Goal: Book appointment/travel/reservation

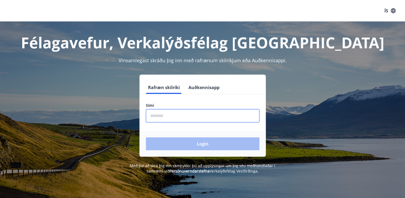
click at [181, 117] on input "phone" at bounding box center [203, 115] width 114 height 13
type input "********"
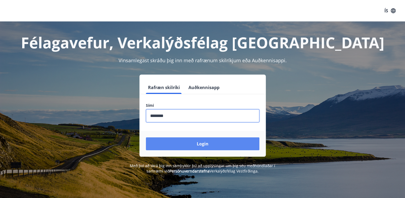
click at [199, 141] on button "Login" at bounding box center [203, 143] width 114 height 13
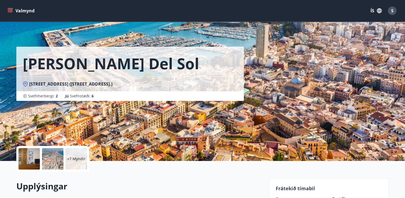
click at [28, 10] on button "Valmynd" at bounding box center [21, 11] width 30 height 10
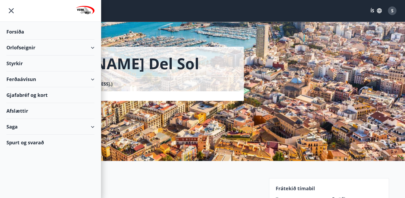
click at [18, 46] on div "Orlofseignir" at bounding box center [50, 48] width 88 height 16
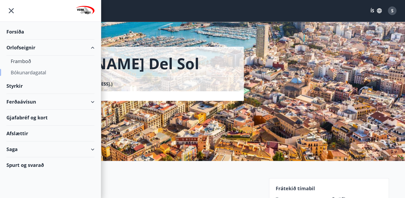
click at [19, 71] on div "Bókunardagatal" at bounding box center [51, 72] width 80 height 11
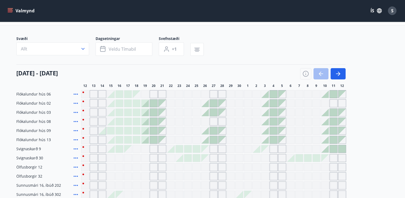
scroll to position [23, 0]
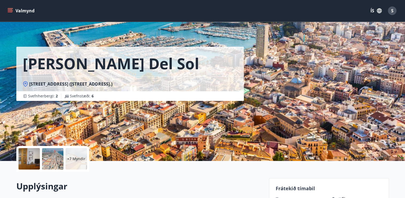
click at [10, 9] on icon "menu" at bounding box center [10, 10] width 5 height 5
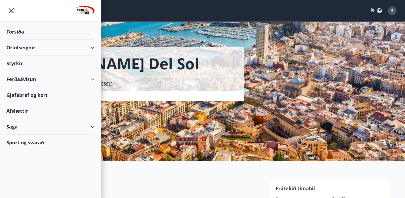
click at [19, 46] on div "Orlofseignir" at bounding box center [50, 48] width 88 height 16
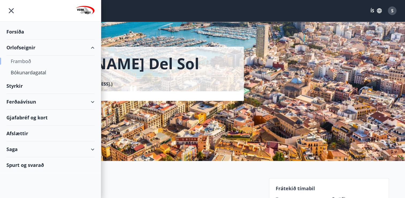
click at [18, 59] on div "Framboð" at bounding box center [51, 60] width 80 height 11
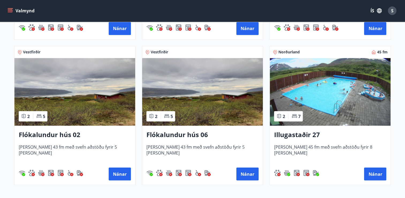
scroll to position [979, 0]
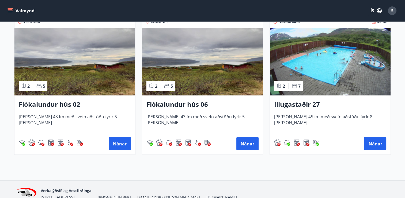
click at [295, 102] on h3 "Illugastaðir 27" at bounding box center [330, 104] width 112 height 10
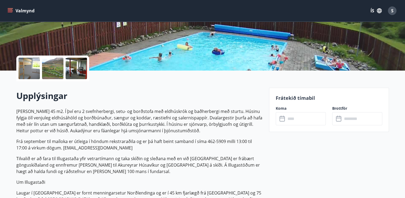
scroll to position [107, 0]
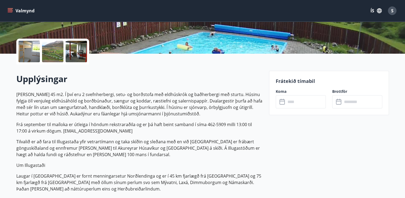
click at [289, 104] on input "text" at bounding box center [306, 101] width 40 height 13
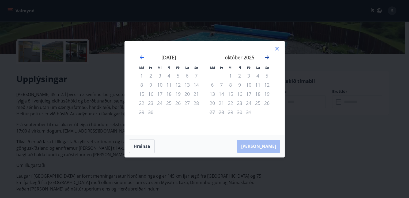
click at [267, 57] on icon "Move forward to switch to the next month." at bounding box center [267, 57] width 6 height 6
click at [140, 56] on icon "Move backward to switch to the previous month." at bounding box center [142, 57] width 6 height 6
click at [276, 47] on icon at bounding box center [277, 48] width 6 height 6
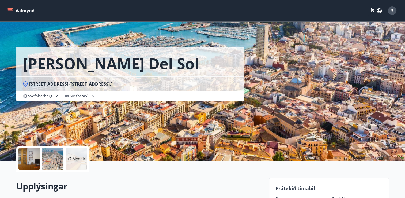
click at [9, 9] on icon "menu" at bounding box center [10, 10] width 5 height 5
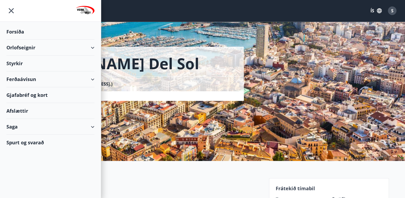
click at [20, 46] on div "Orlofseignir" at bounding box center [50, 48] width 88 height 16
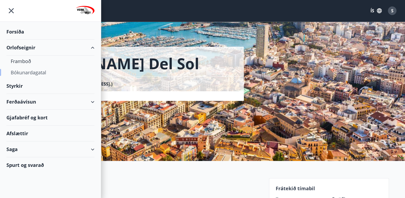
click at [28, 74] on div "Bókunardagatal" at bounding box center [51, 72] width 80 height 11
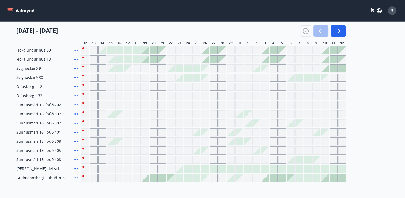
scroll to position [107, 0]
click at [334, 32] on button "button" at bounding box center [338, 30] width 15 height 11
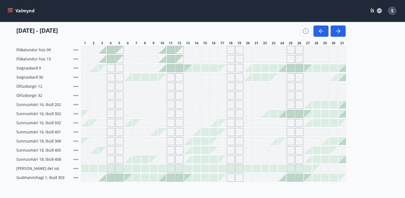
click at [221, 77] on div "Gráir dagar eru ekki bókanlegir" at bounding box center [222, 77] width 8 height 8
click at [223, 62] on div "Flókalundur hús 06 Flókalundur hús 02 Flókalundur hús 03 Flókalundur hús 08 Fló…" at bounding box center [202, 95] width 373 height 172
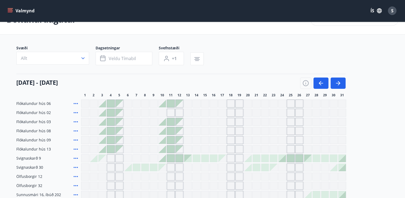
scroll to position [0, 0]
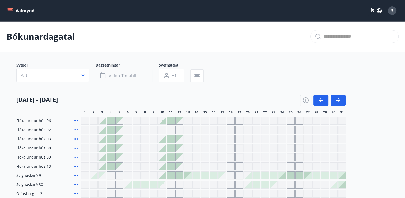
click at [120, 76] on span "Veldu tímabil" at bounding box center [122, 76] width 27 height 6
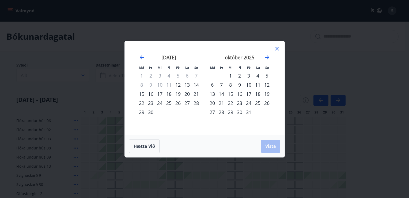
click at [240, 94] on div "16" at bounding box center [239, 93] width 9 height 9
click at [214, 103] on div "20" at bounding box center [212, 102] width 9 height 9
click at [271, 146] on span "Vista" at bounding box center [271, 146] width 11 height 6
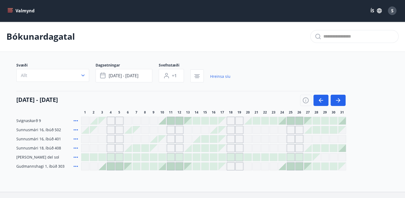
click at [224, 122] on div "Gráir dagar eru ekki bókanlegir" at bounding box center [223, 121] width 8 height 8
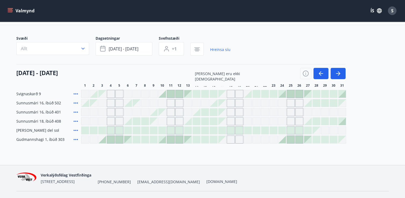
click at [221, 92] on div "Gráir dagar eru ekki bókanlegir" at bounding box center [223, 94] width 8 height 8
click at [247, 93] on div at bounding box center [248, 94] width 8 height 8
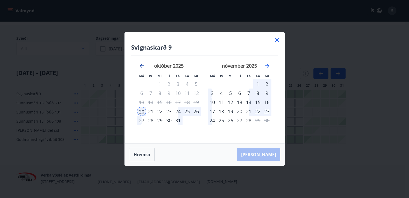
click at [141, 66] on icon "Move backward to switch to the previous month." at bounding box center [142, 66] width 4 height 4
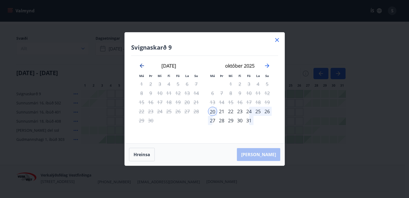
click at [141, 66] on icon "Move backward to switch to the previous month." at bounding box center [142, 66] width 4 height 4
click at [276, 38] on icon at bounding box center [277, 40] width 6 height 6
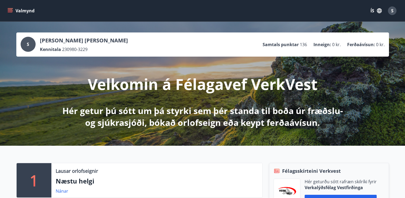
click at [10, 12] on icon "menu" at bounding box center [10, 12] width 5 height 1
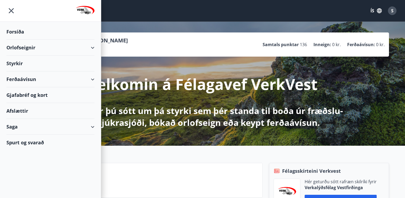
click at [17, 48] on div "Orlofseignir" at bounding box center [50, 48] width 88 height 16
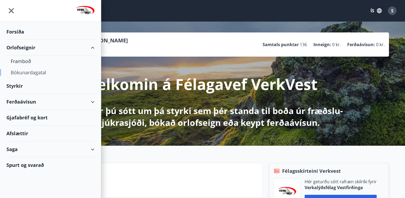
click at [30, 74] on div "Bókunardagatal" at bounding box center [51, 72] width 80 height 11
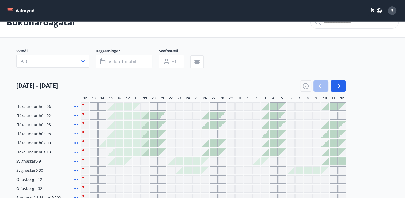
scroll to position [27, 0]
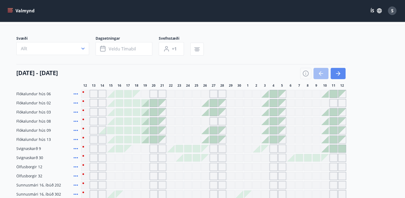
click at [338, 70] on icon "button" at bounding box center [338, 73] width 6 height 6
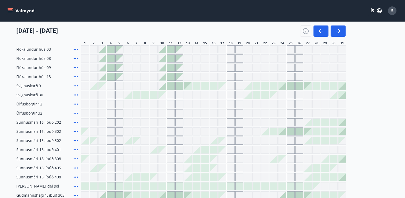
scroll to position [80, 0]
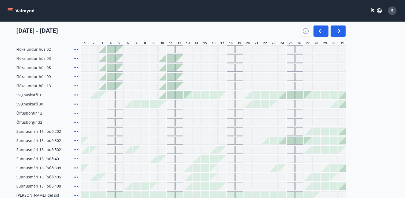
click at [222, 93] on div "Gráir dagar eru ekki bókanlegir" at bounding box center [223, 95] width 8 height 8
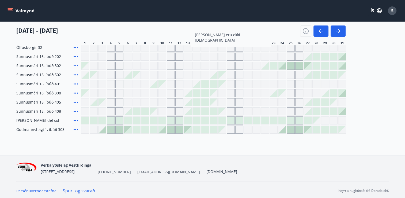
scroll to position [157, 0]
